Goal: Task Accomplishment & Management: Use online tool/utility

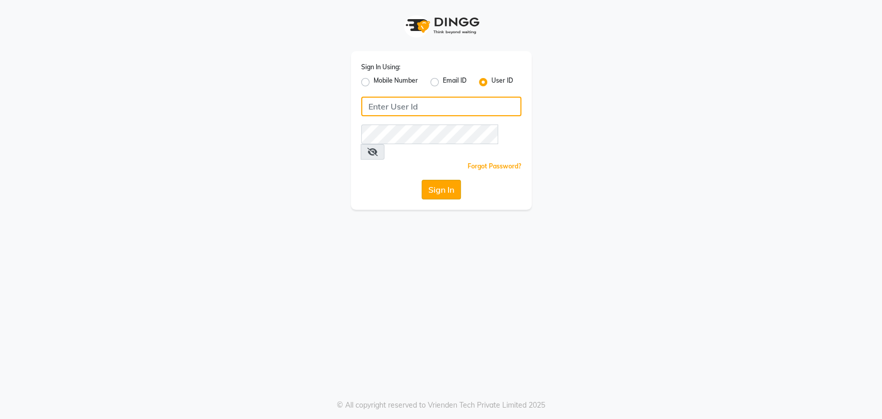
type input "glamhub"
click at [433, 180] on button "Sign In" at bounding box center [441, 190] width 39 height 20
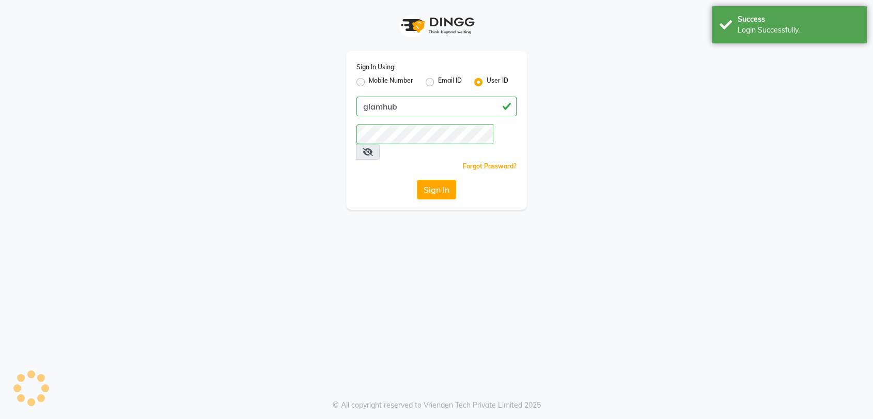
select select "service"
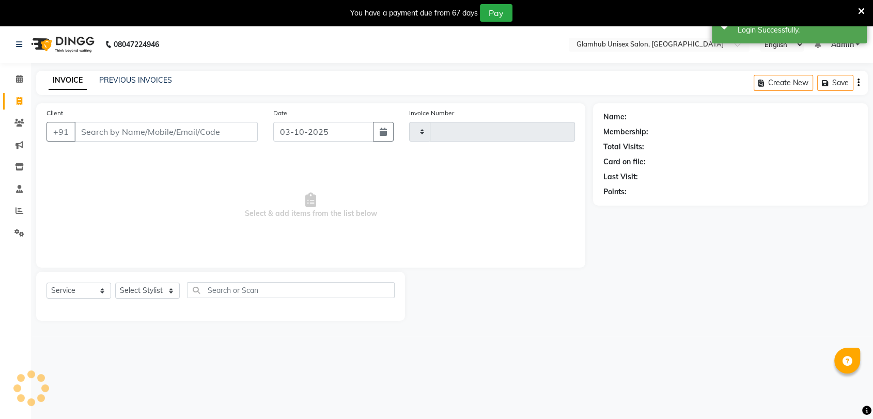
type input "1697"
select select "7771"
click at [152, 74] on div "INVOICE PREVIOUS INVOICES Create New Save" at bounding box center [452, 83] width 832 height 24
click at [151, 81] on link "PREVIOUS INVOICES" at bounding box center [135, 79] width 73 height 9
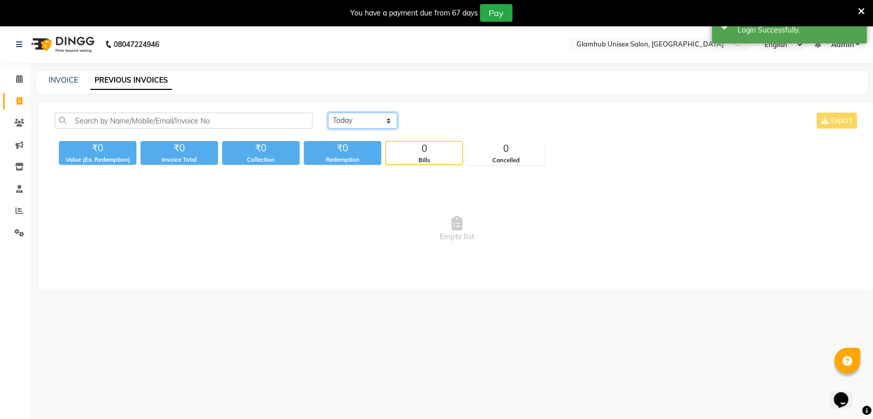
click at [380, 125] on select "[DATE] [DATE] Custom Range" at bounding box center [362, 121] width 69 height 16
click at [328, 113] on select "[DATE] [DATE] Custom Range" at bounding box center [362, 121] width 69 height 16
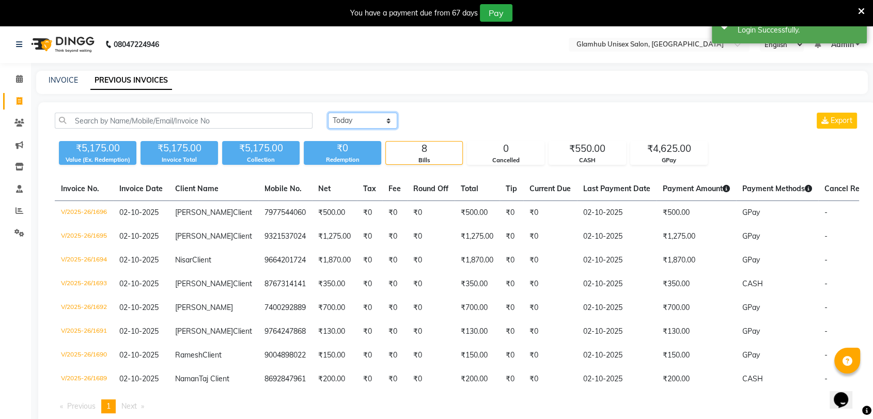
click at [356, 122] on select "[DATE] [DATE] Custom Range" at bounding box center [362, 121] width 69 height 16
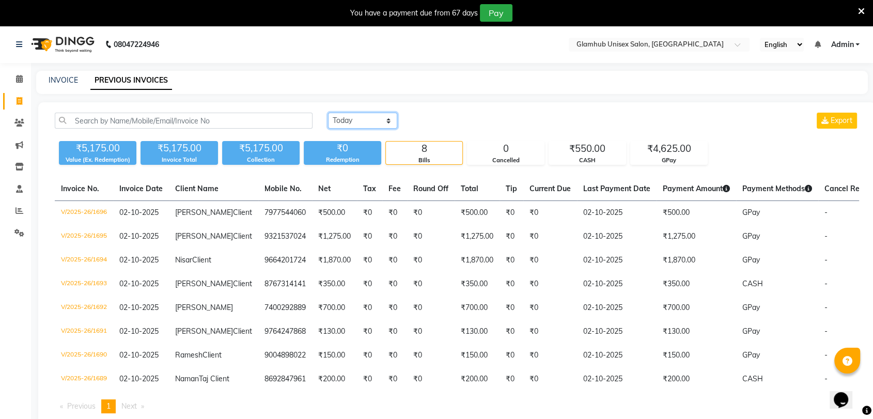
select select "[DATE]"
click at [328, 113] on select "[DATE] [DATE] Custom Range" at bounding box center [362, 121] width 69 height 16
